Goal: Check status: Check status

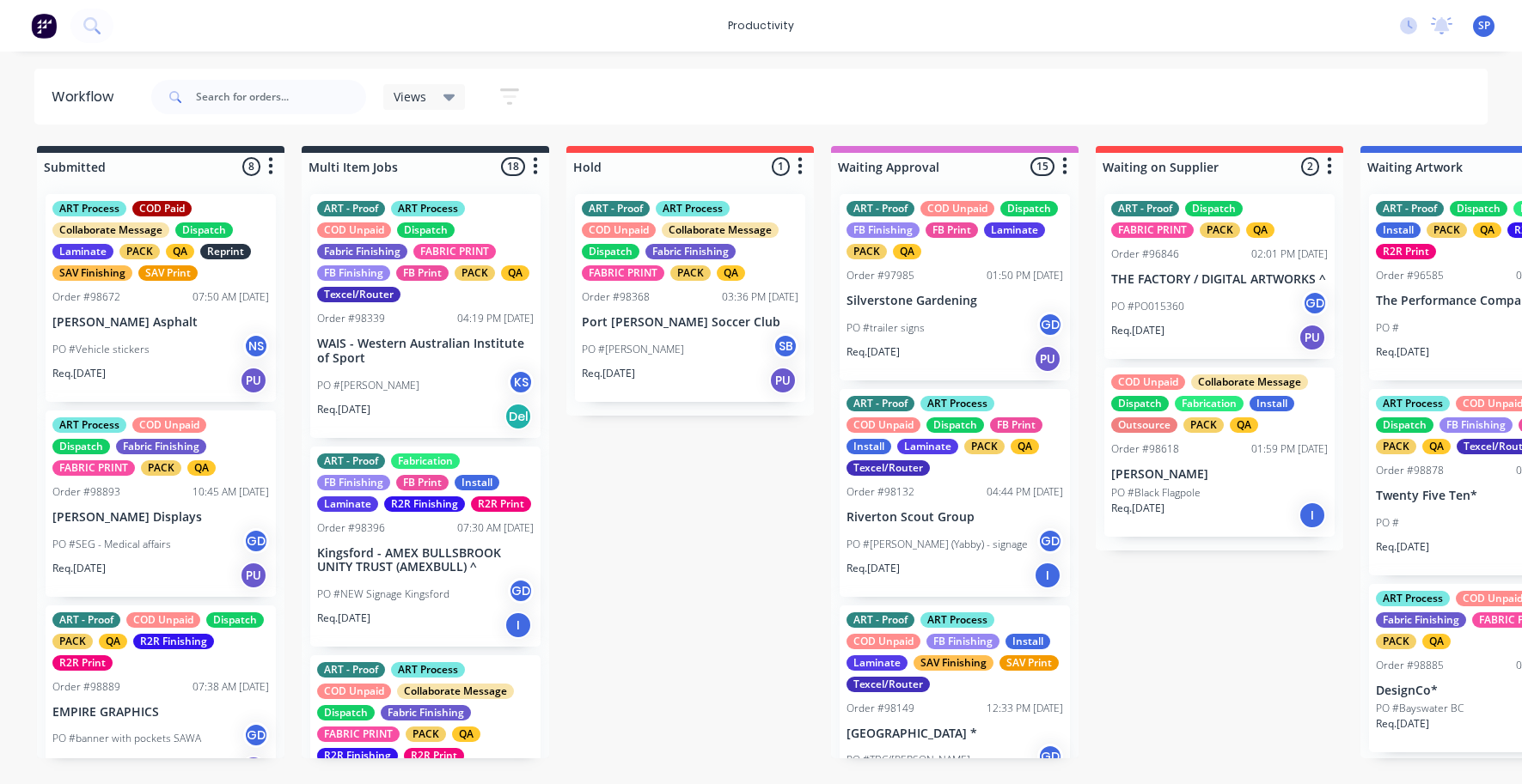
scroll to position [199, 0]
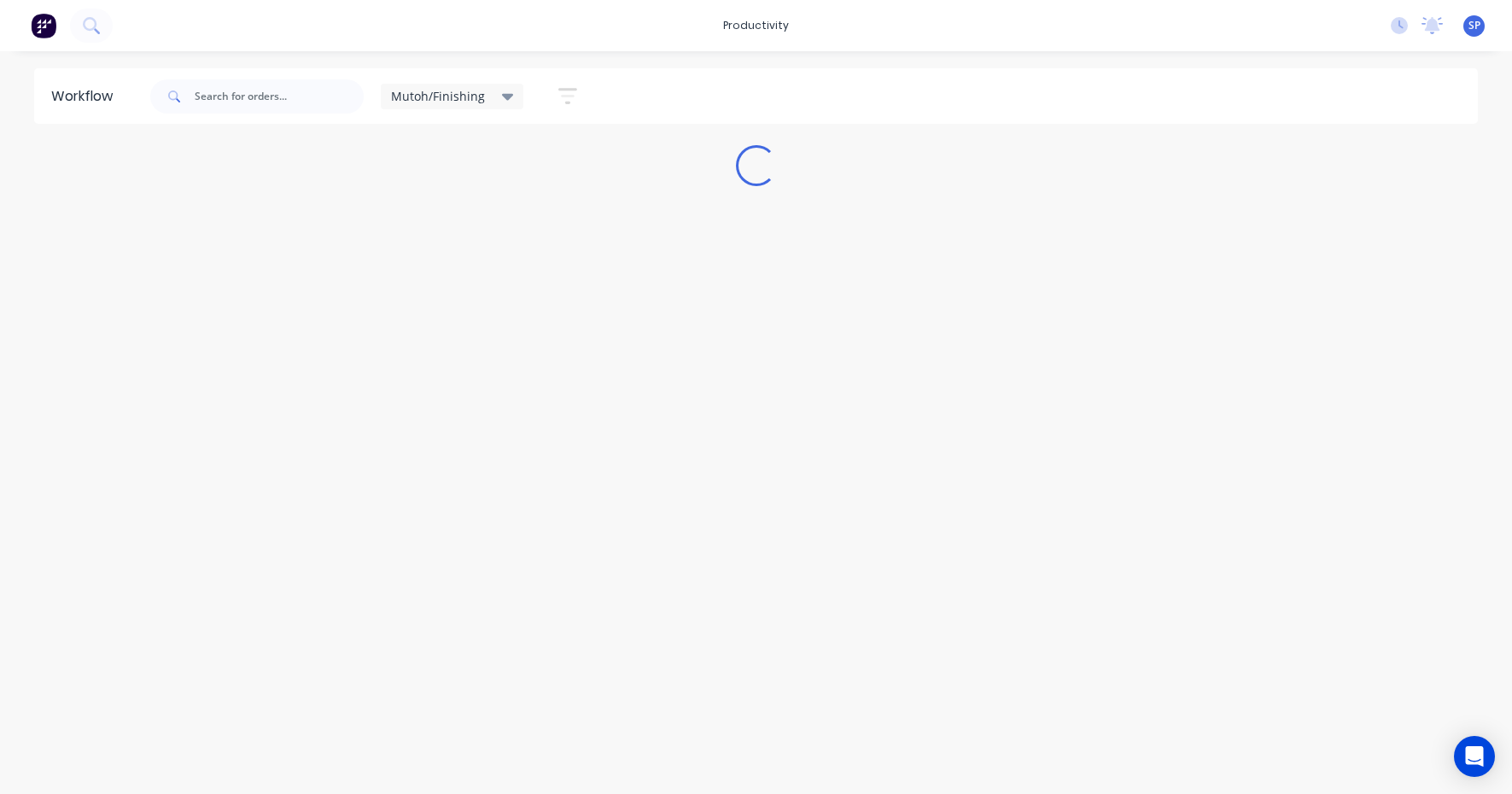
click at [506, 95] on icon at bounding box center [508, 97] width 12 height 7
click at [413, 217] on button "None" at bounding box center [485, 223] width 182 height 19
click at [234, 97] on input "text" at bounding box center [279, 96] width 169 height 34
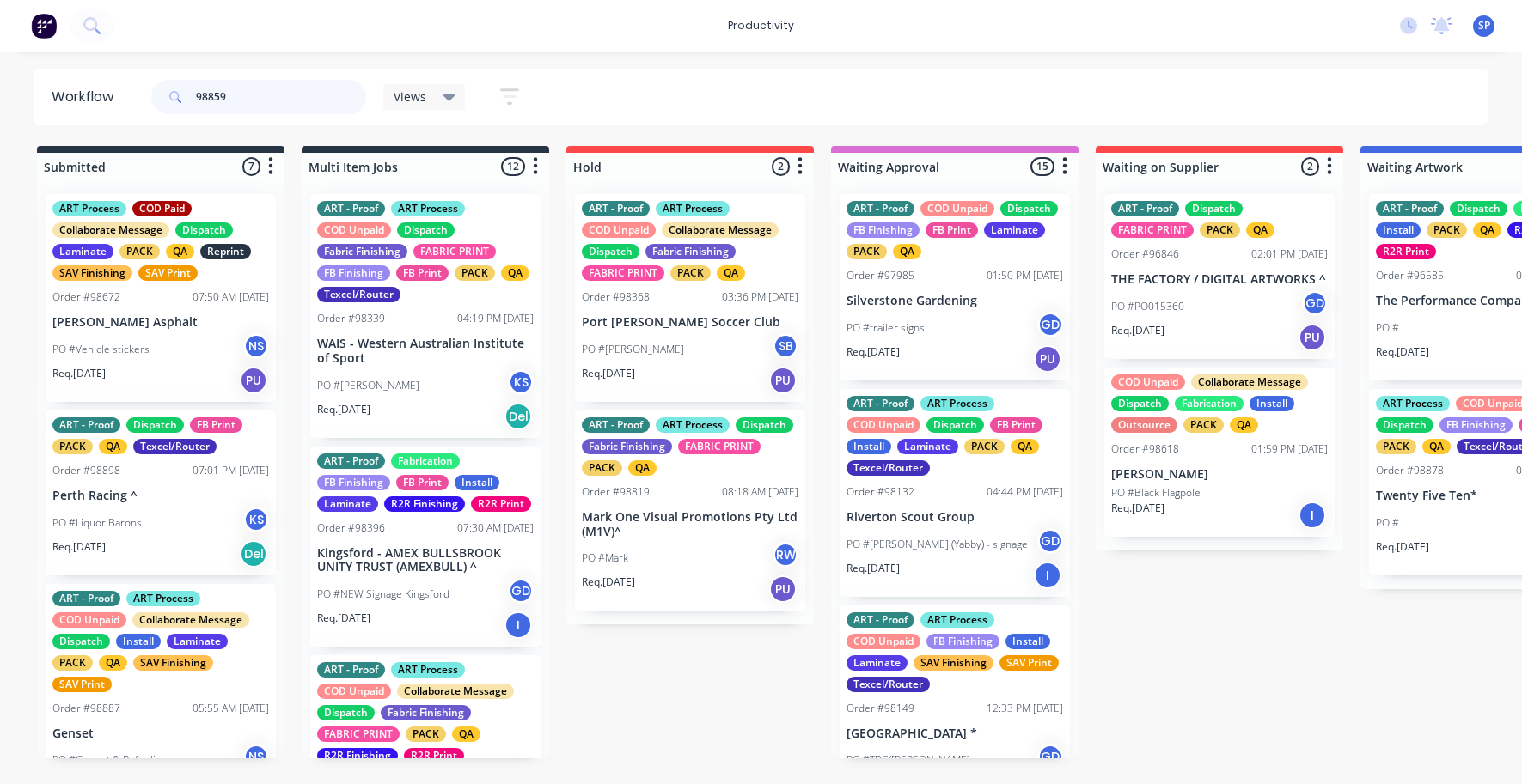
click at [229, 98] on input "98859" at bounding box center [281, 96] width 171 height 34
type input "98859"
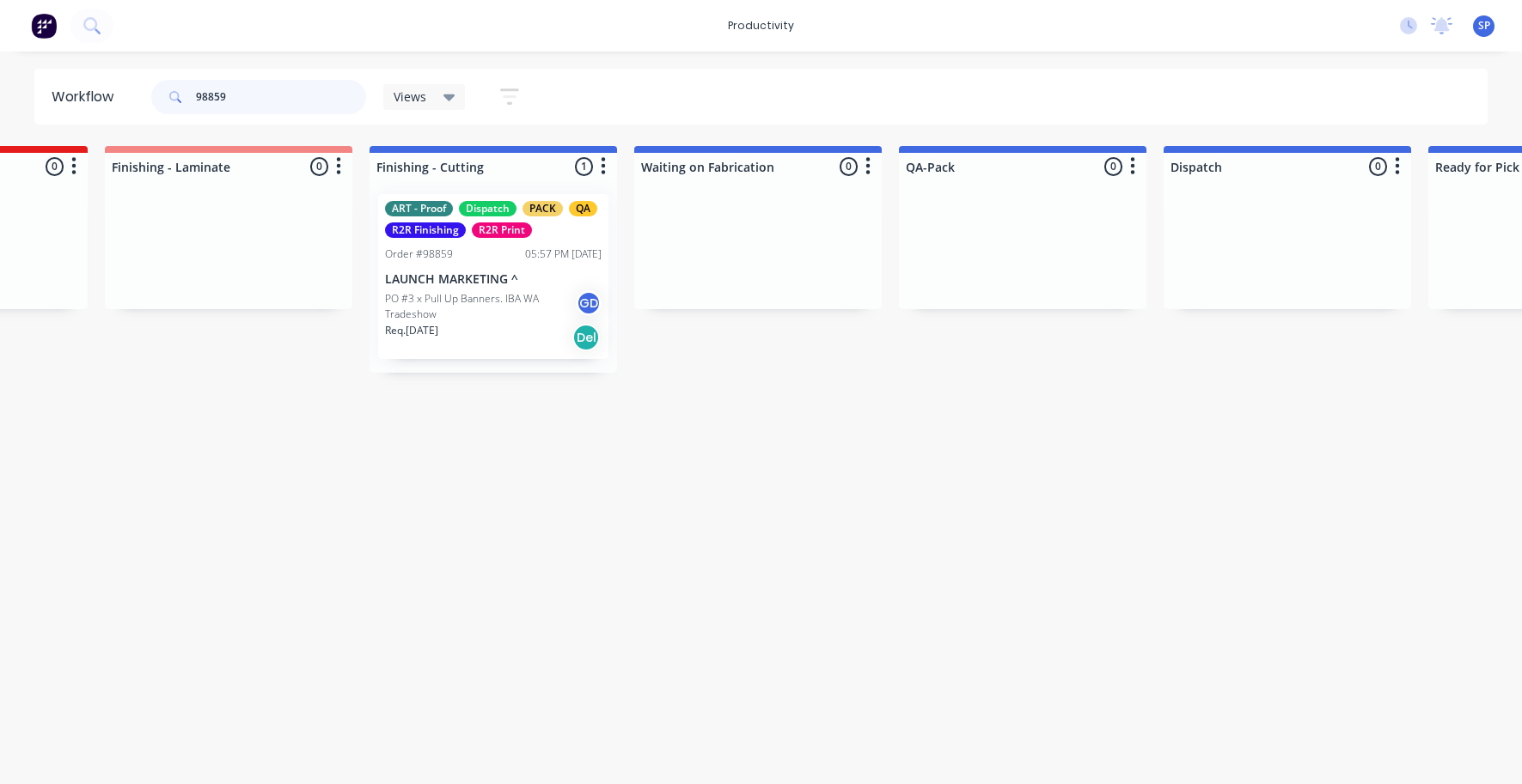
scroll to position [0, 3615]
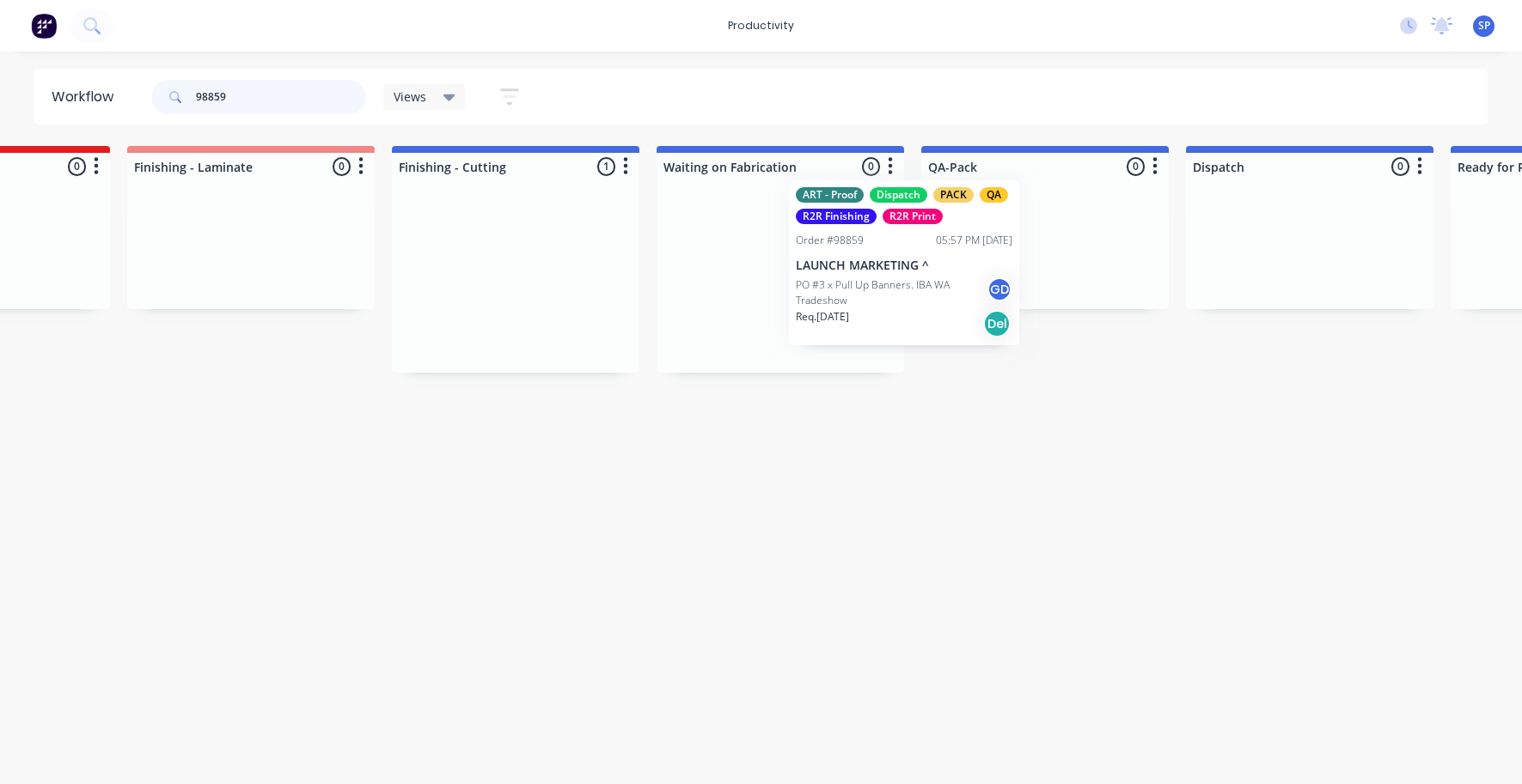
drag, startPoint x: 484, startPoint y: 283, endPoint x: 982, endPoint y: 259, distance: 498.6
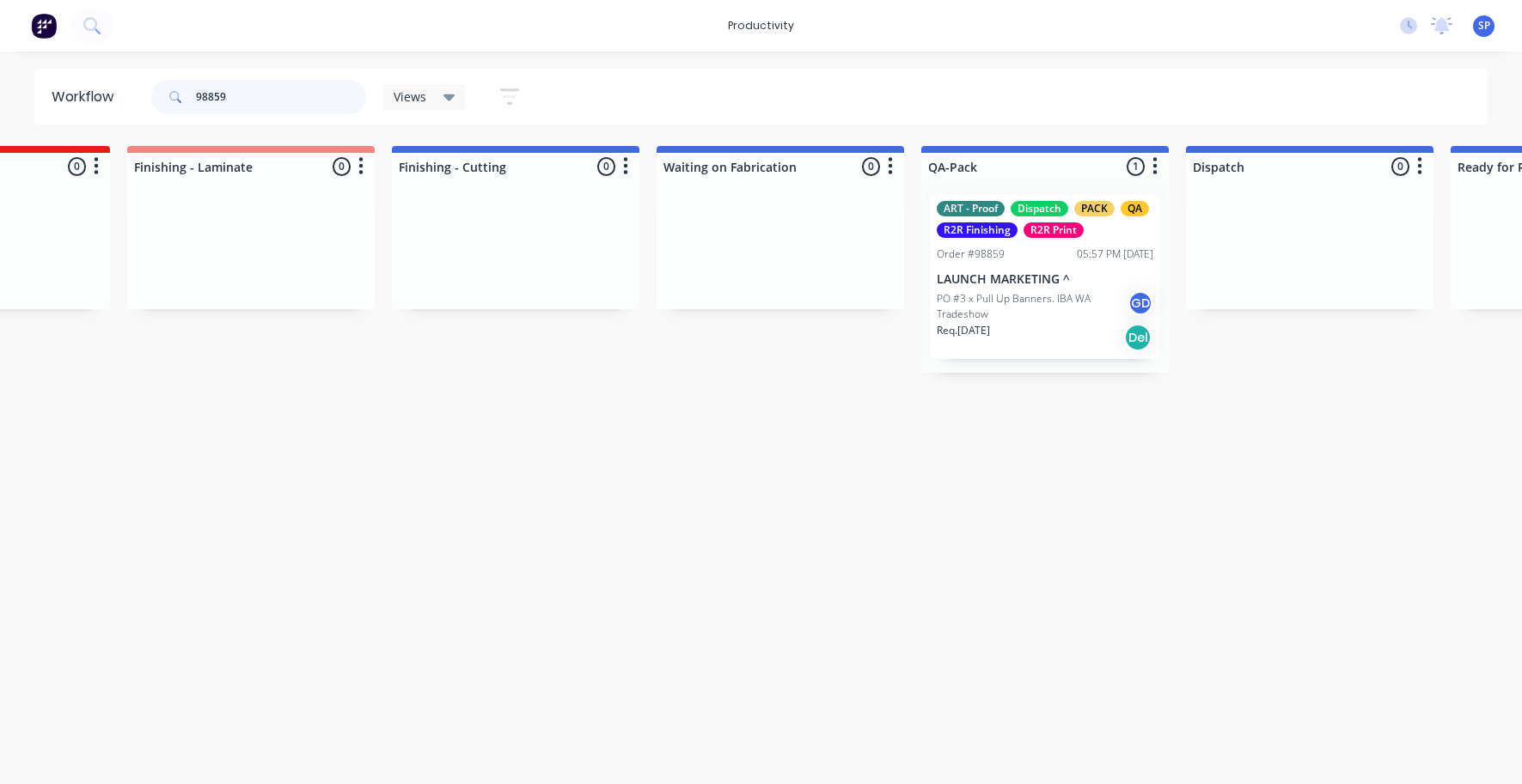
drag, startPoint x: 229, startPoint y: 93, endPoint x: 185, endPoint y: 112, distance: 47.9
click at [174, 103] on div "98859" at bounding box center [258, 96] width 214 height 34
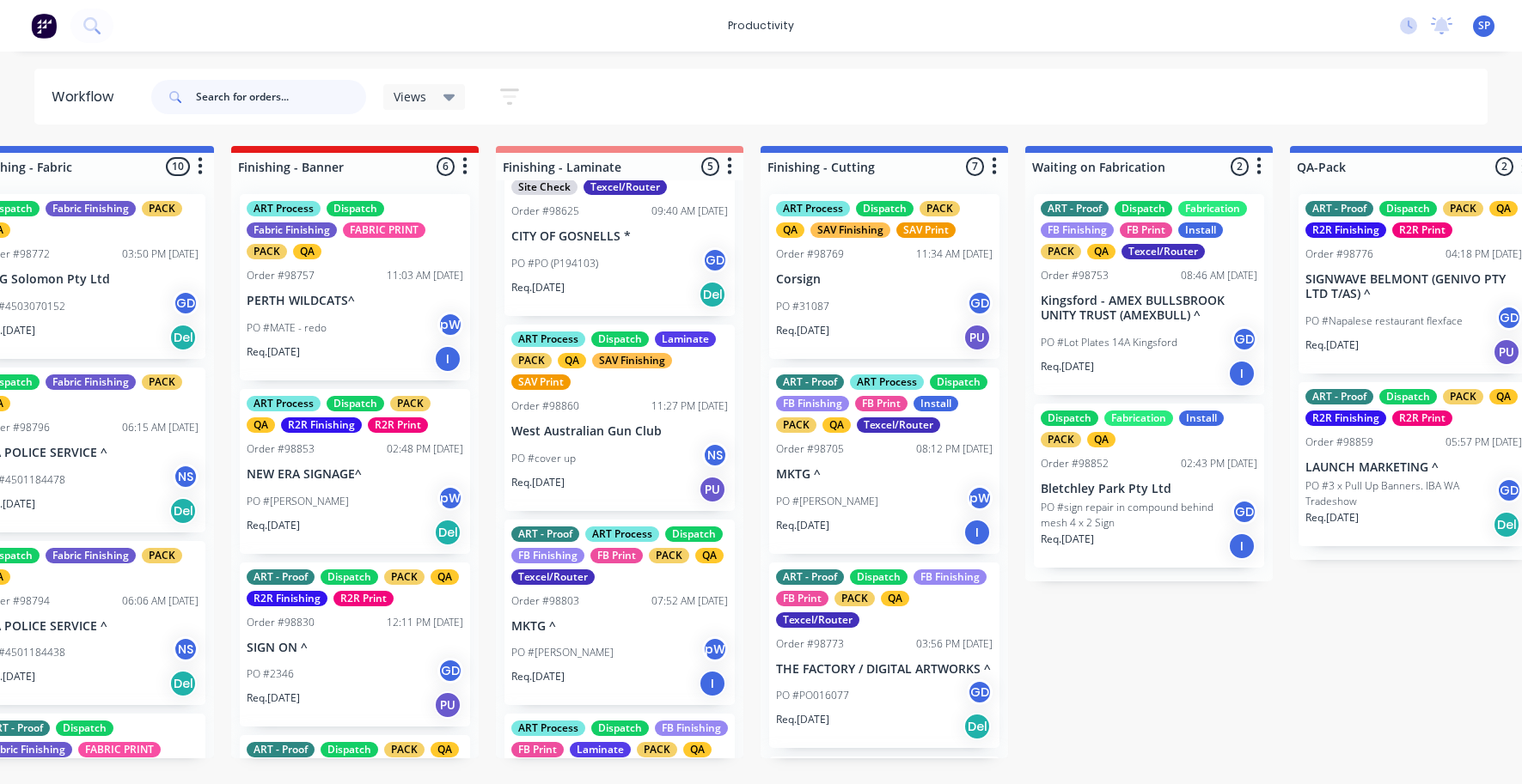
scroll to position [0, 0]
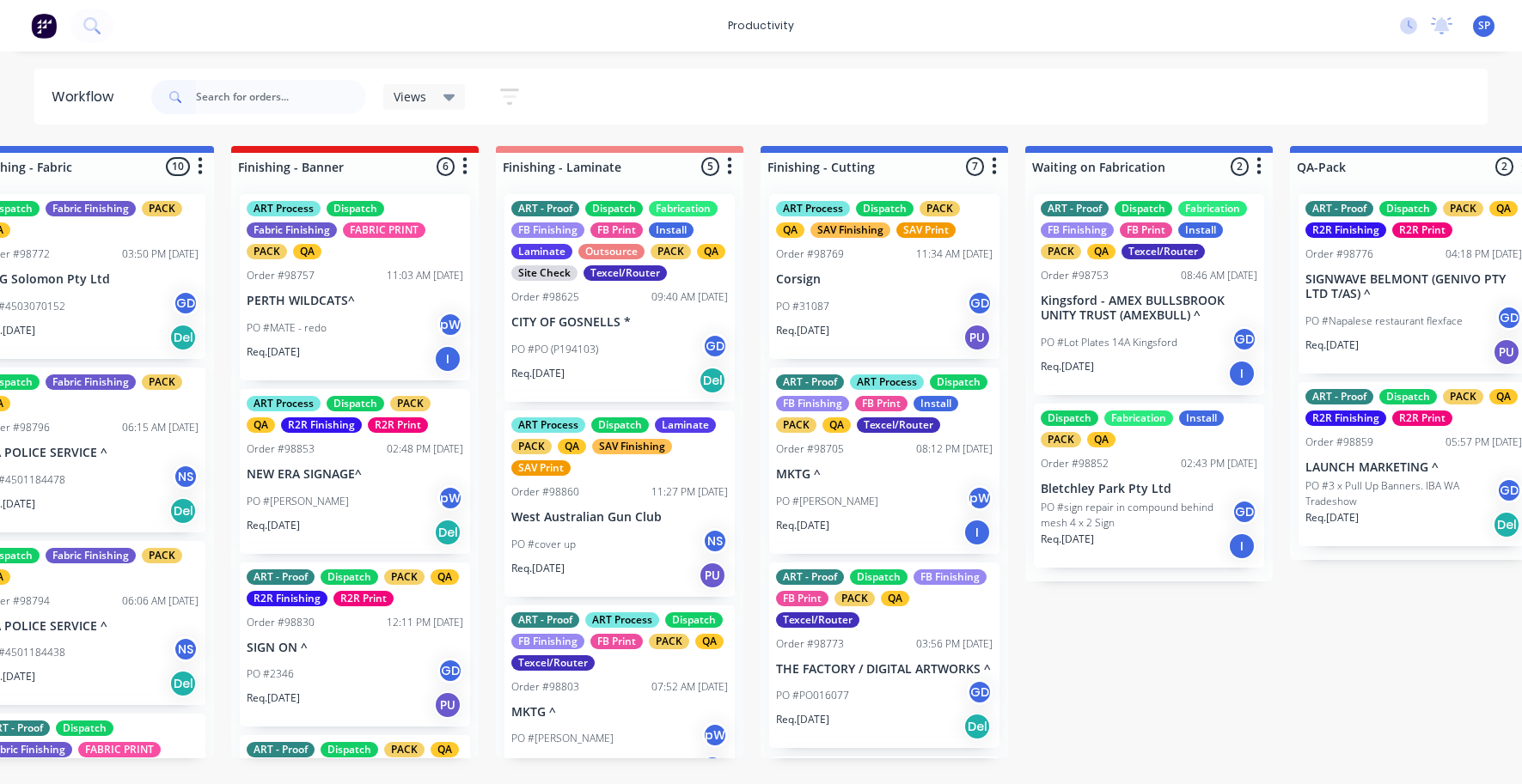
click at [587, 338] on div "PO #PO (P194103) GD" at bounding box center [620, 350] width 216 height 33
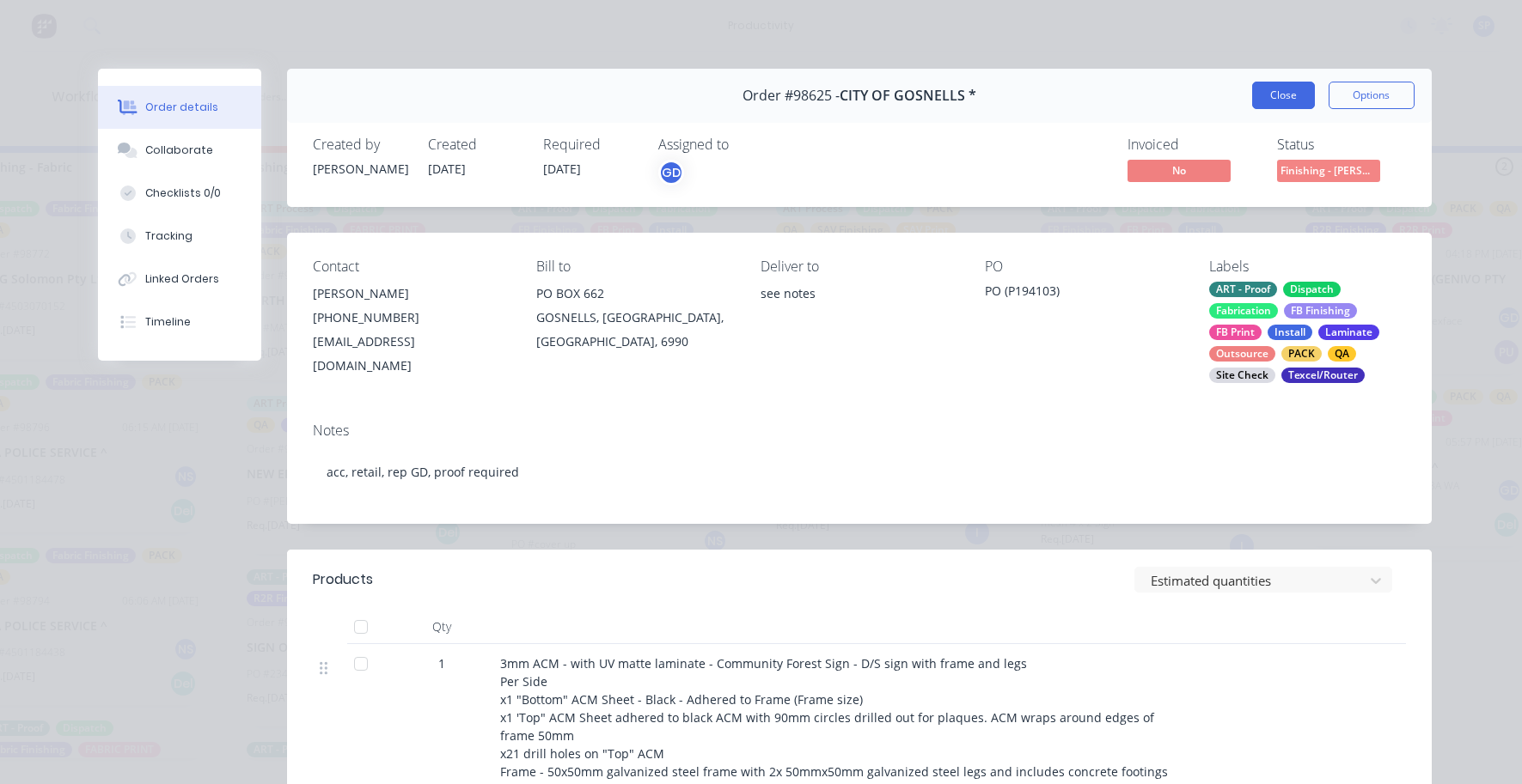
click at [1275, 91] on button "Close" at bounding box center [1283, 95] width 62 height 27
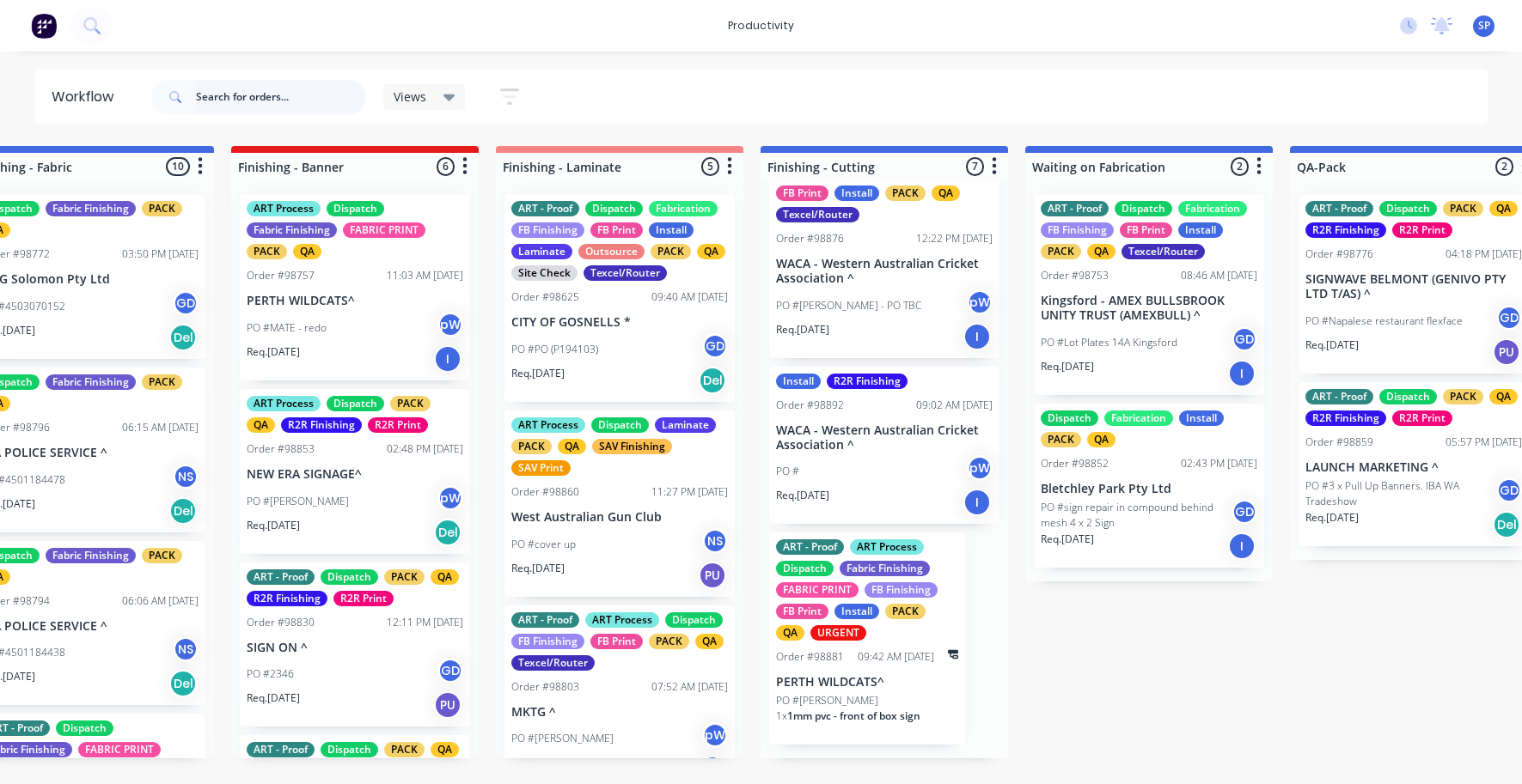
scroll to position [838, 0]
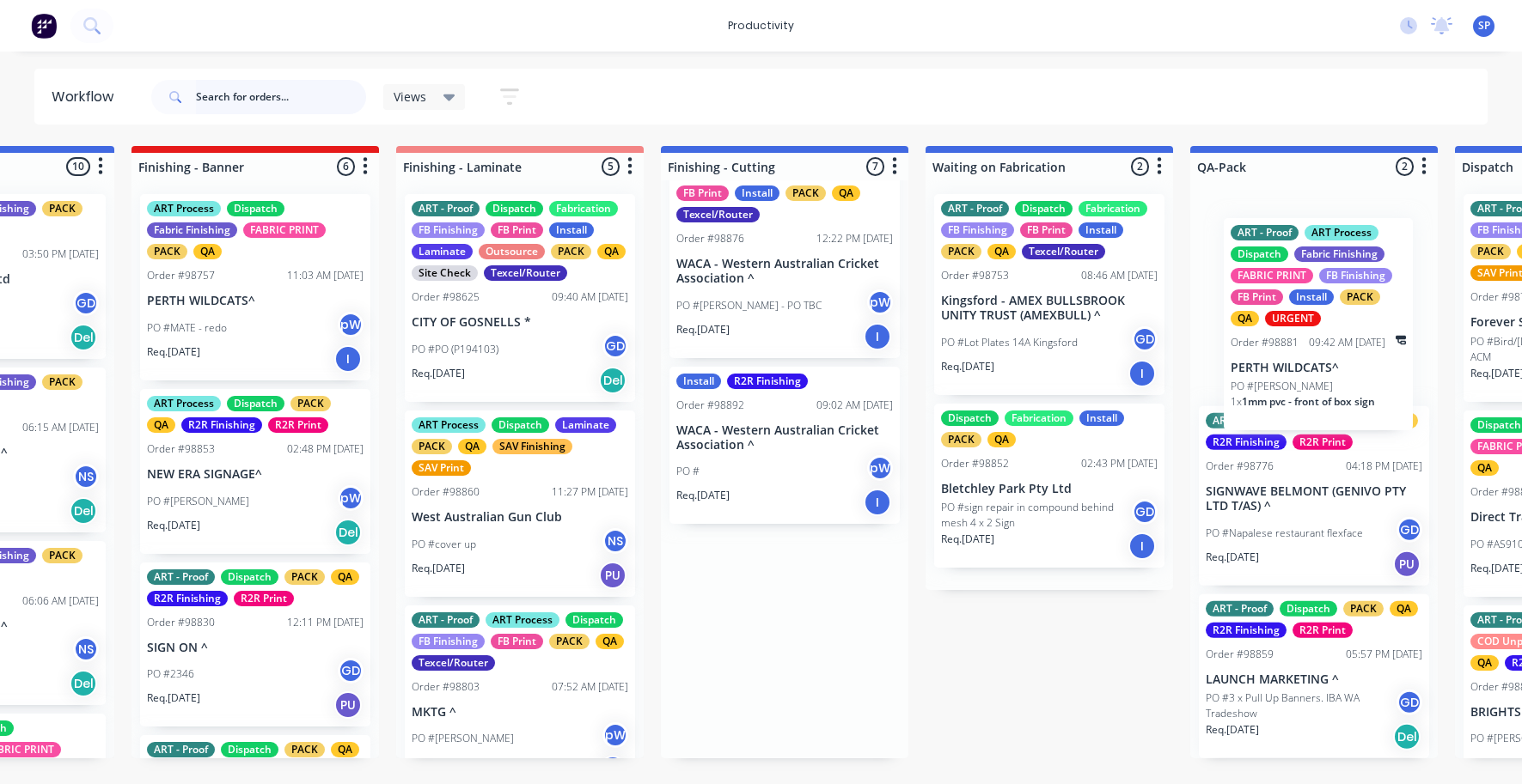
drag, startPoint x: 850, startPoint y: 704, endPoint x: 1310, endPoint y: 369, distance: 569.1
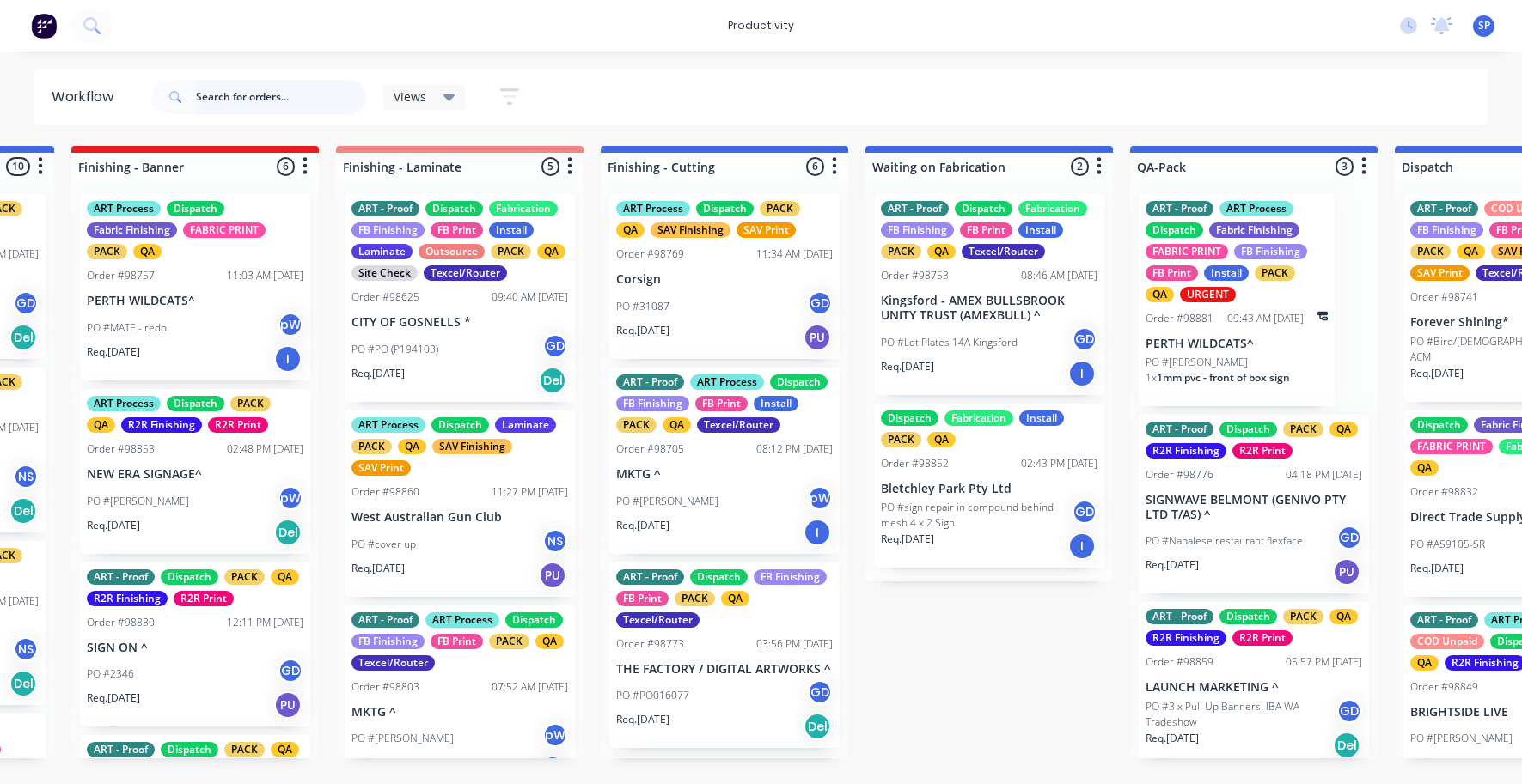
scroll to position [0, 0]
